Goal: Navigation & Orientation: Find specific page/section

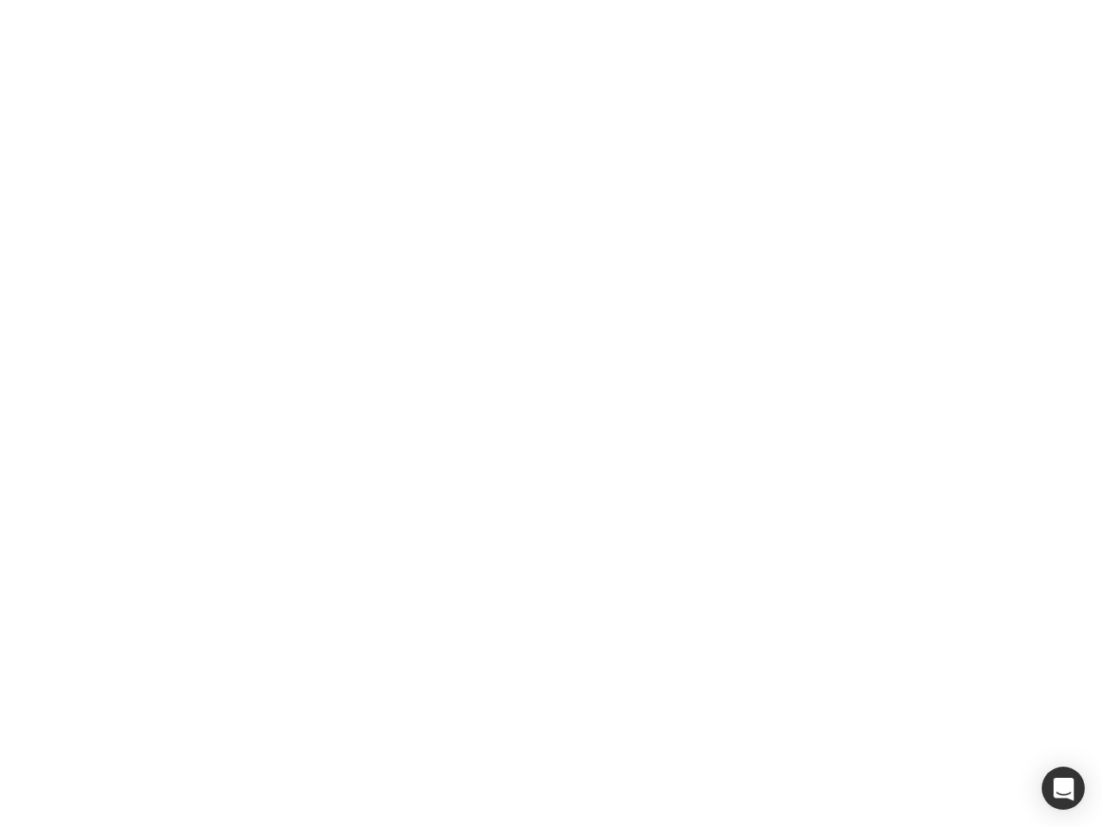
click at [551, 413] on div at bounding box center [551, 413] width 1102 height 827
click at [1064, 788] on div "button" at bounding box center [1063, 787] width 43 height 43
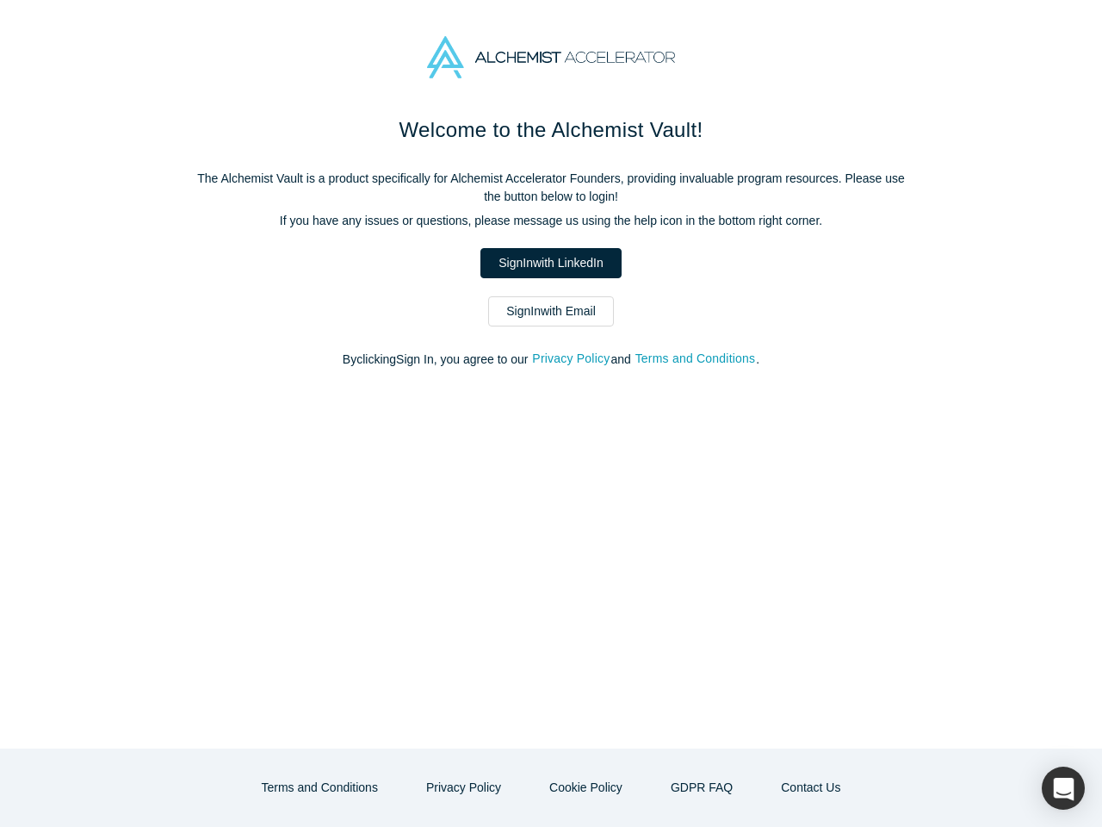
click at [551, 413] on div "Welcome to the Alchemist Vault! The Alchemist Vault is a product specifically f…" at bounding box center [551, 432] width 1102 height 634
click at [574, 359] on button "Privacy Policy" at bounding box center [570, 359] width 79 height 20
click at [551, 413] on div "Welcome to the Alchemist Vault! The Alchemist Vault is a product specifically f…" at bounding box center [551, 432] width 1102 height 634
click at [574, 359] on button "Privacy Policy" at bounding box center [570, 359] width 79 height 20
